Goal: Task Accomplishment & Management: Manage account settings

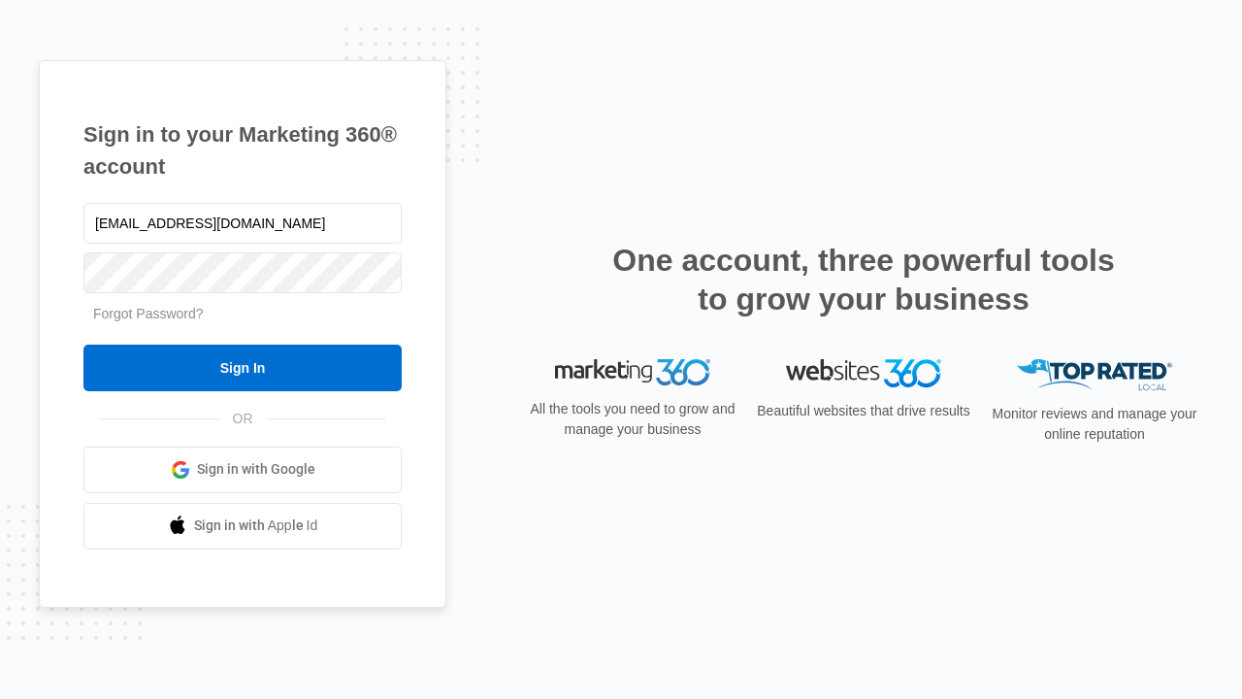
type input "[EMAIL_ADDRESS][DOMAIN_NAME]"
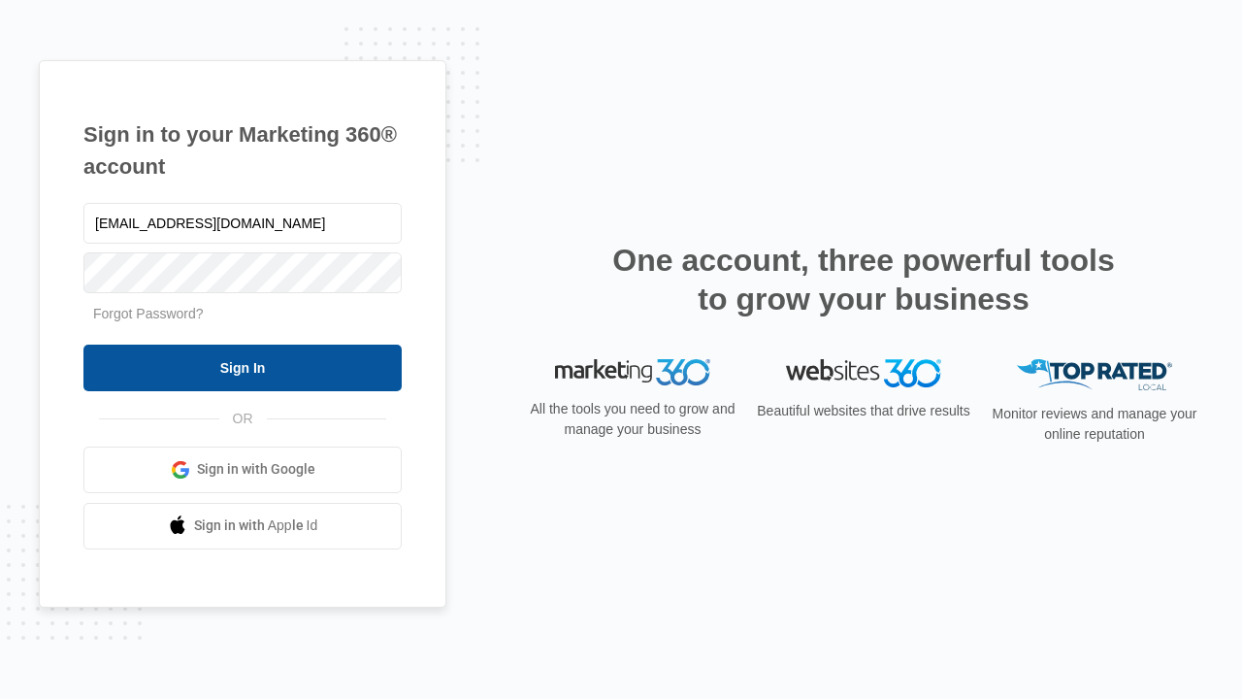
click at [243, 367] on input "Sign In" at bounding box center [242, 368] width 318 height 47
